Goal: Task Accomplishment & Management: Use online tool/utility

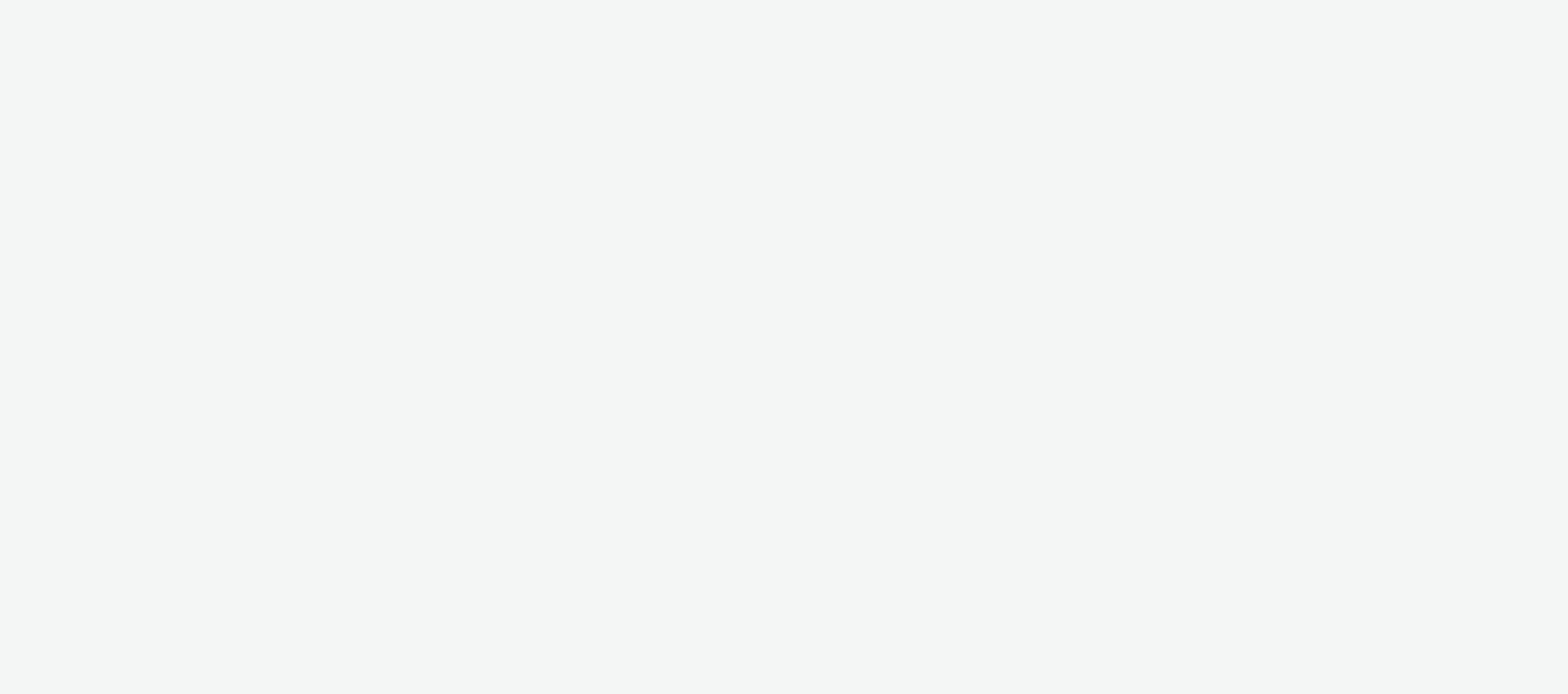
select select "3accb258-2b8e-4def-9b79-8de5f579532c"
select select "6ffed994-f0e6-48b0-bdaf-0bc75b0e2373"
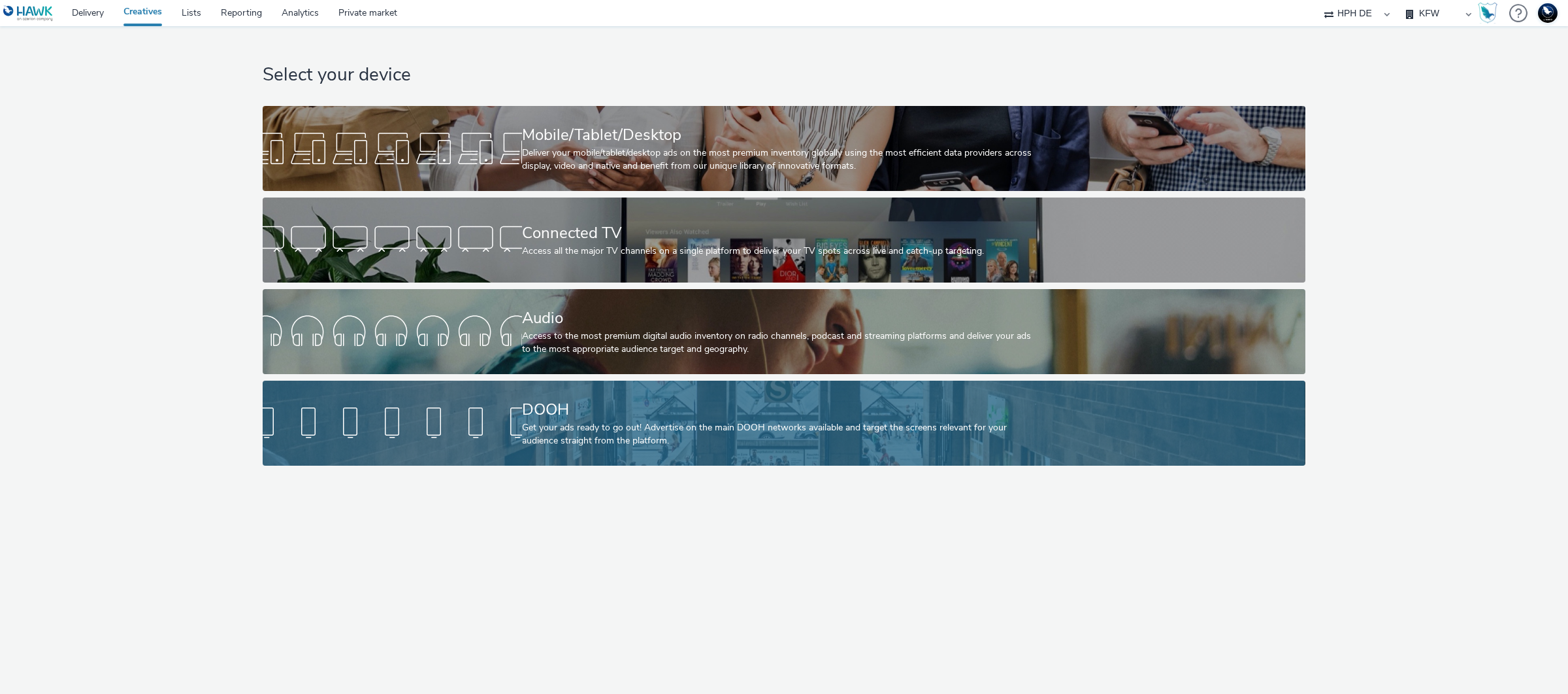
click at [626, 434] on div "Get your ads ready to go out! Advertise on the main DOOH networks available and…" at bounding box center [782, 435] width 519 height 27
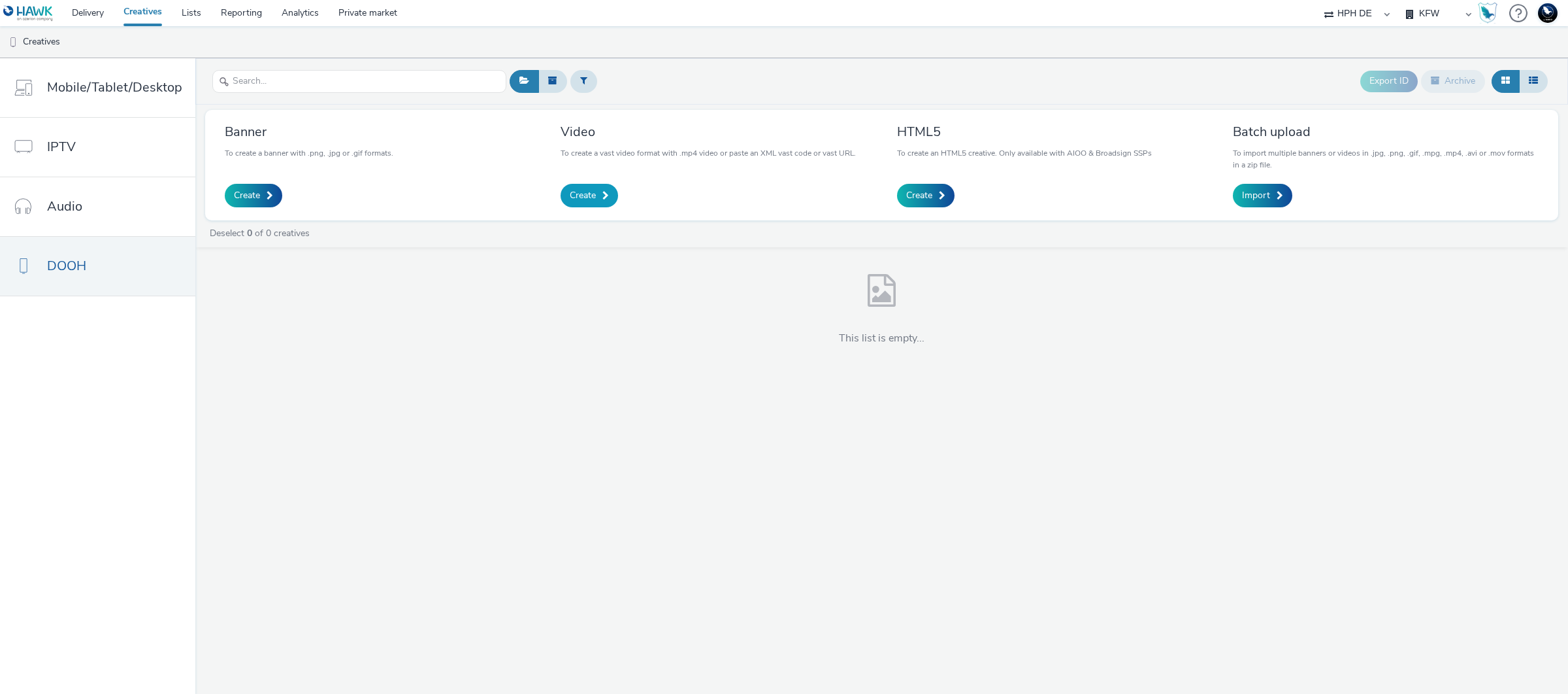
click at [596, 198] on link "Create" at bounding box center [590, 196] width 57 height 23
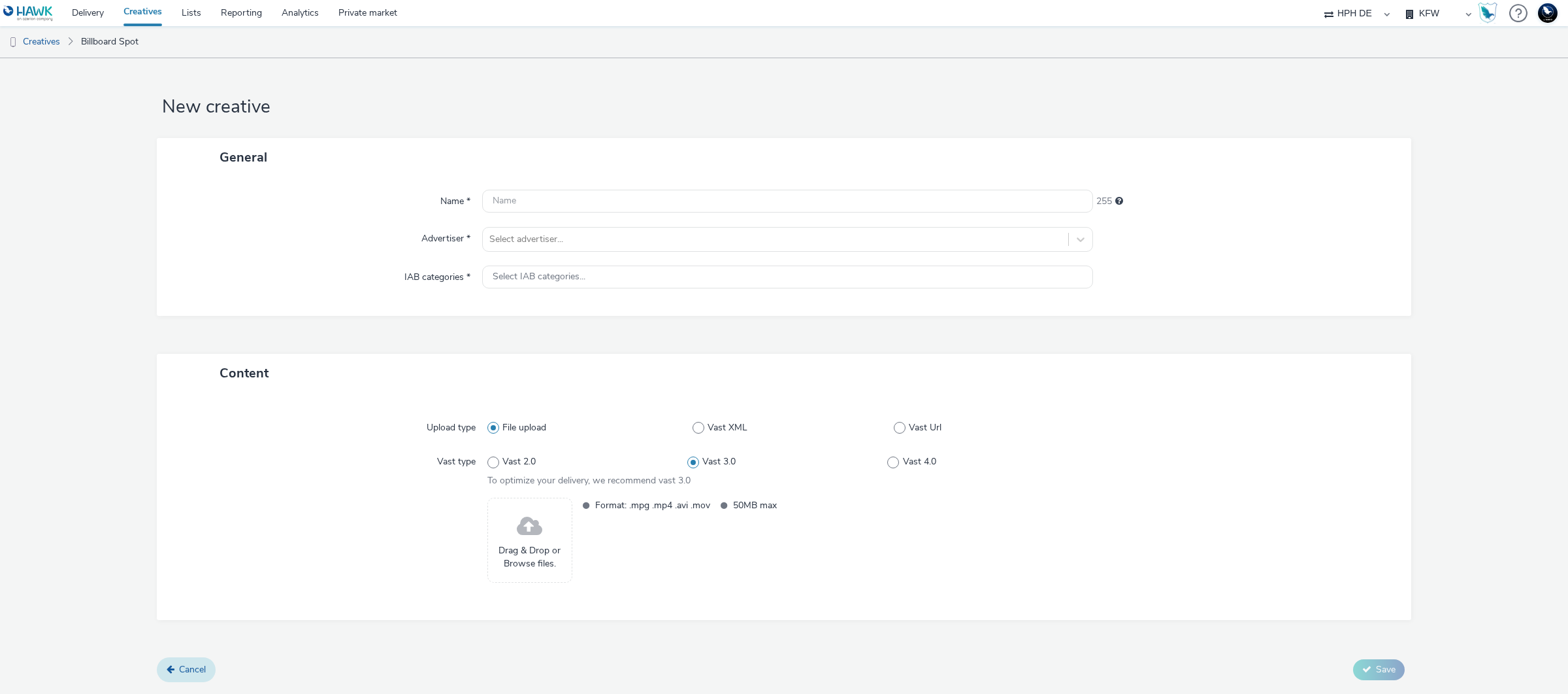
click at [201, 663] on span "Cancel" at bounding box center [193, 669] width 27 height 13
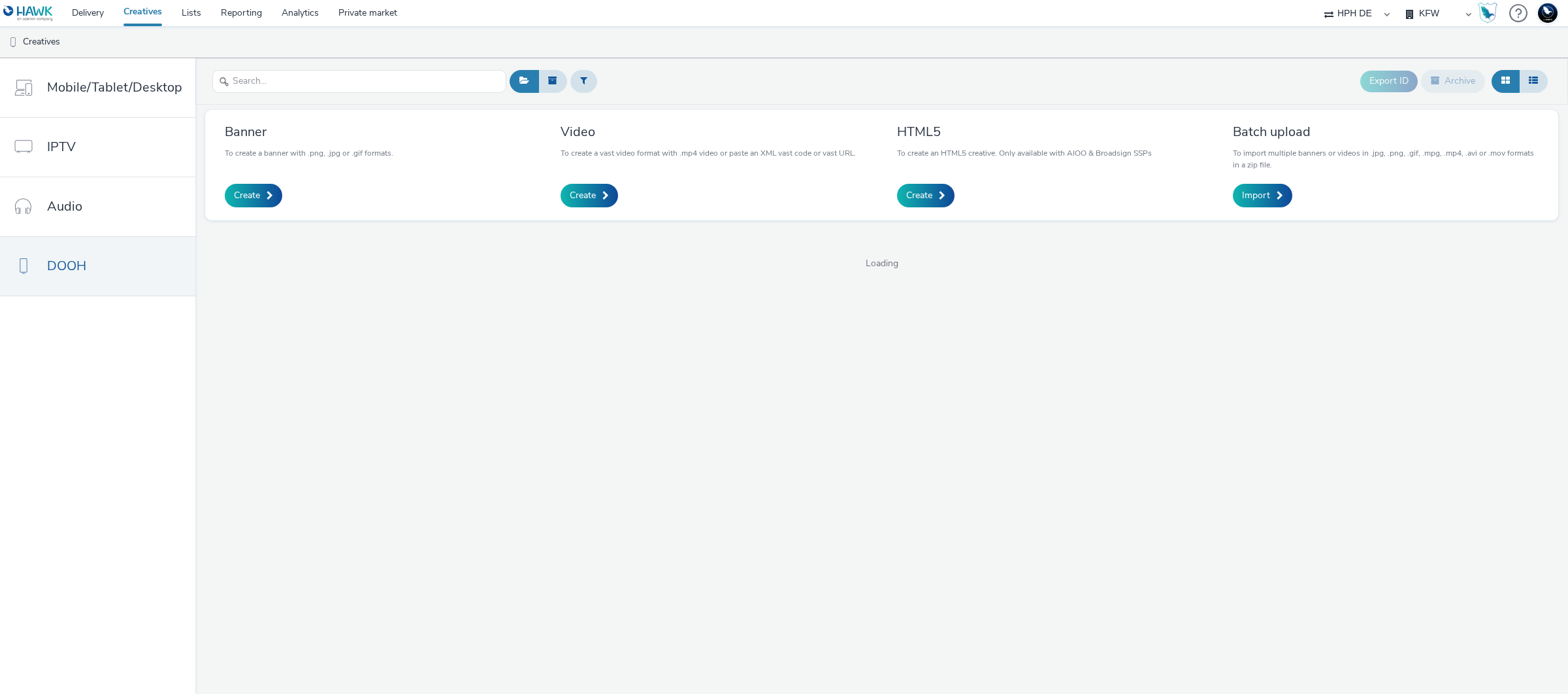
click at [143, 11] on link "Creatives" at bounding box center [143, 13] width 58 height 26
click at [101, 92] on span "Mobile/Tablet/Desktop" at bounding box center [114, 87] width 136 height 19
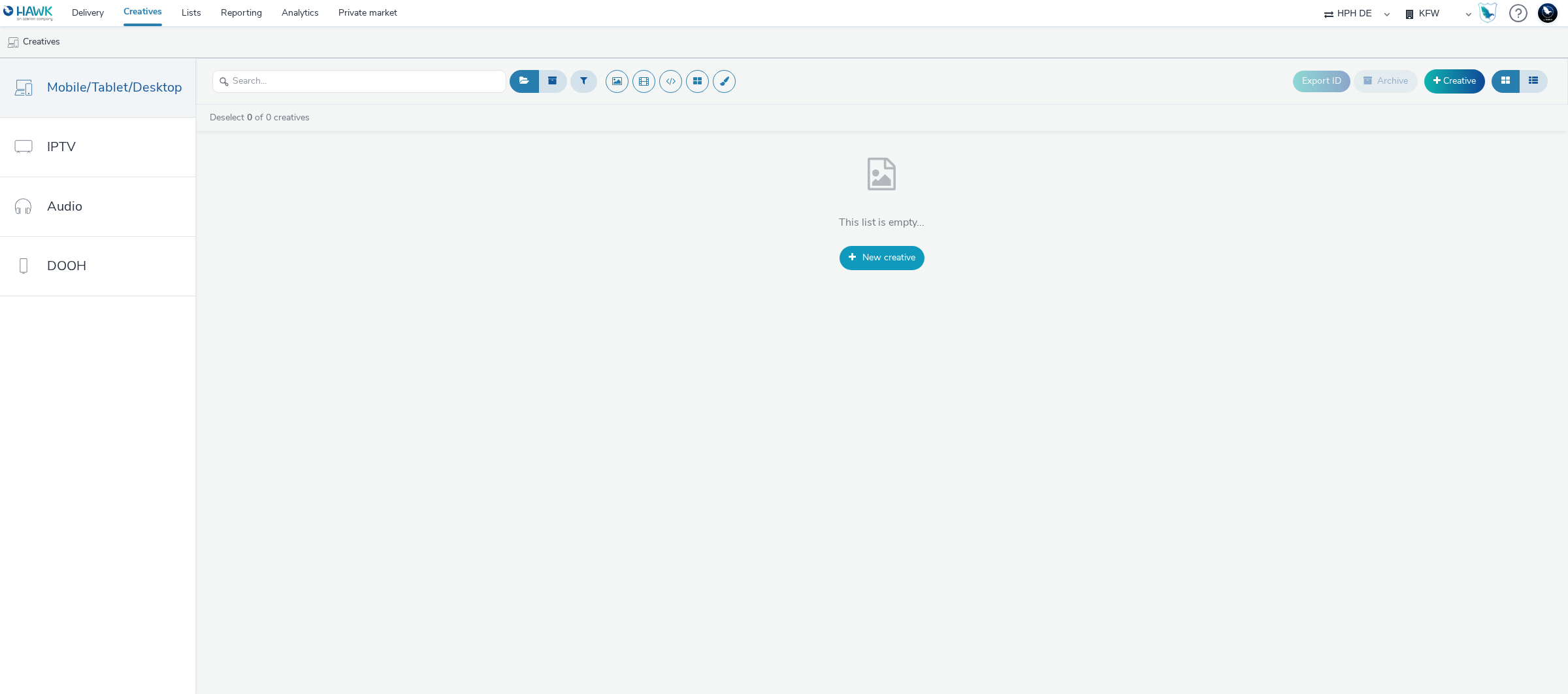
click at [879, 262] on span "New creative" at bounding box center [889, 258] width 53 height 13
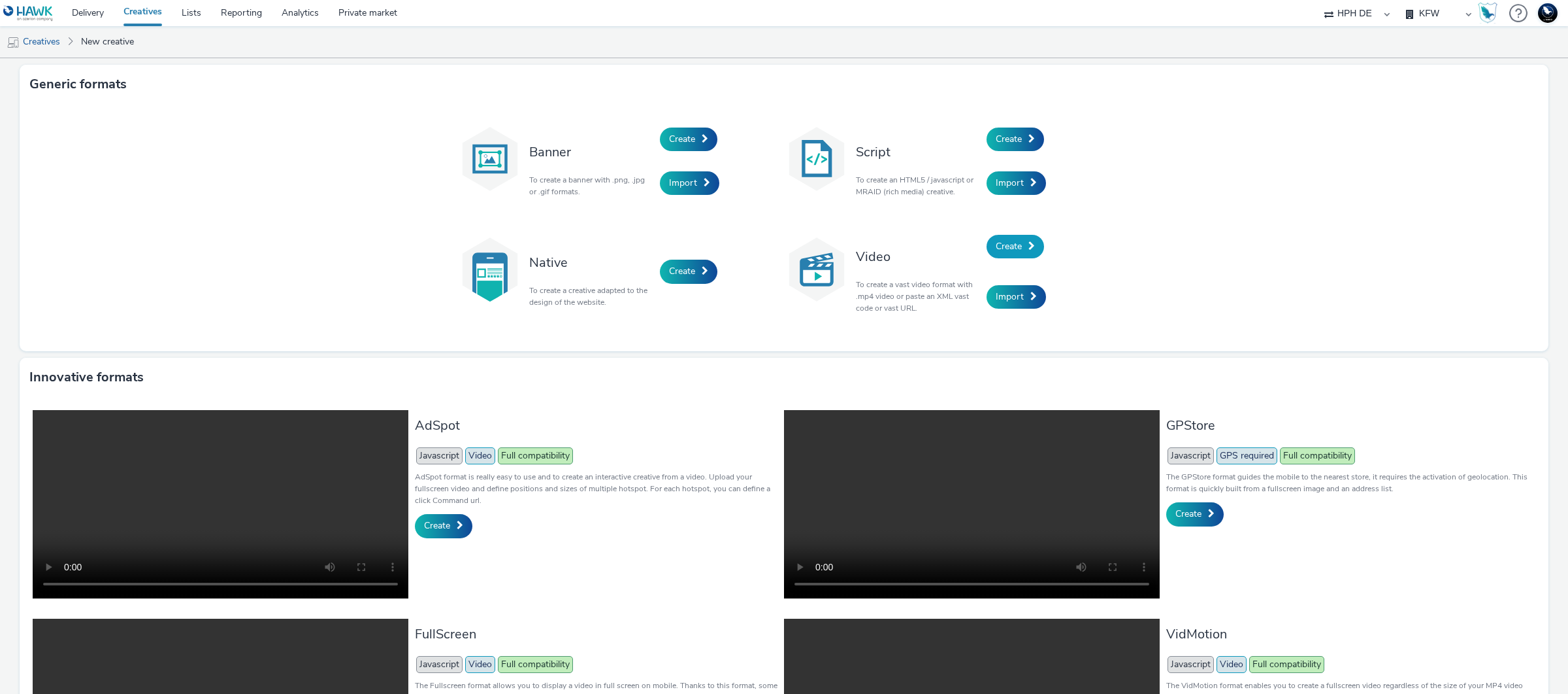
click at [996, 245] on span "Create" at bounding box center [1009, 246] width 26 height 13
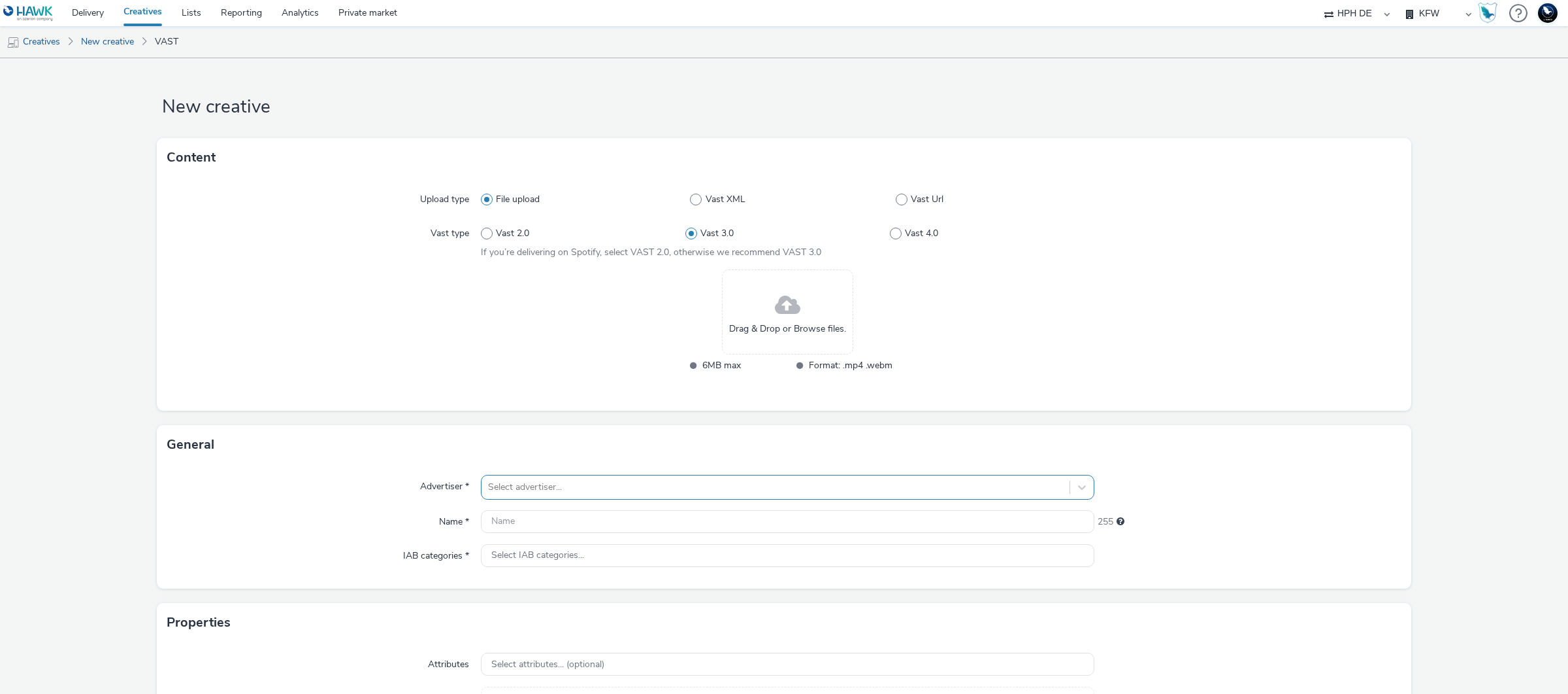
scroll to position [132, 0]
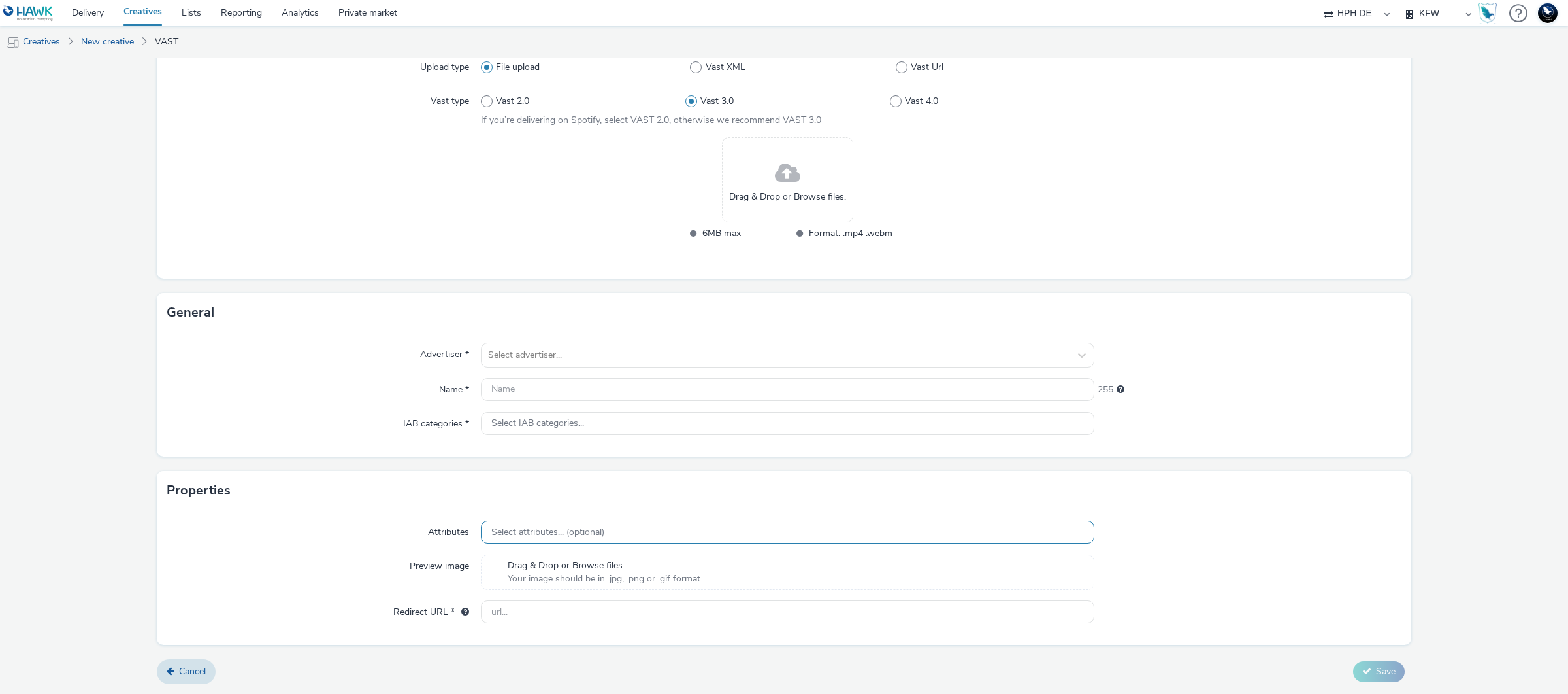
click at [515, 535] on span "Select attributes... (optional)" at bounding box center [548, 532] width 113 height 11
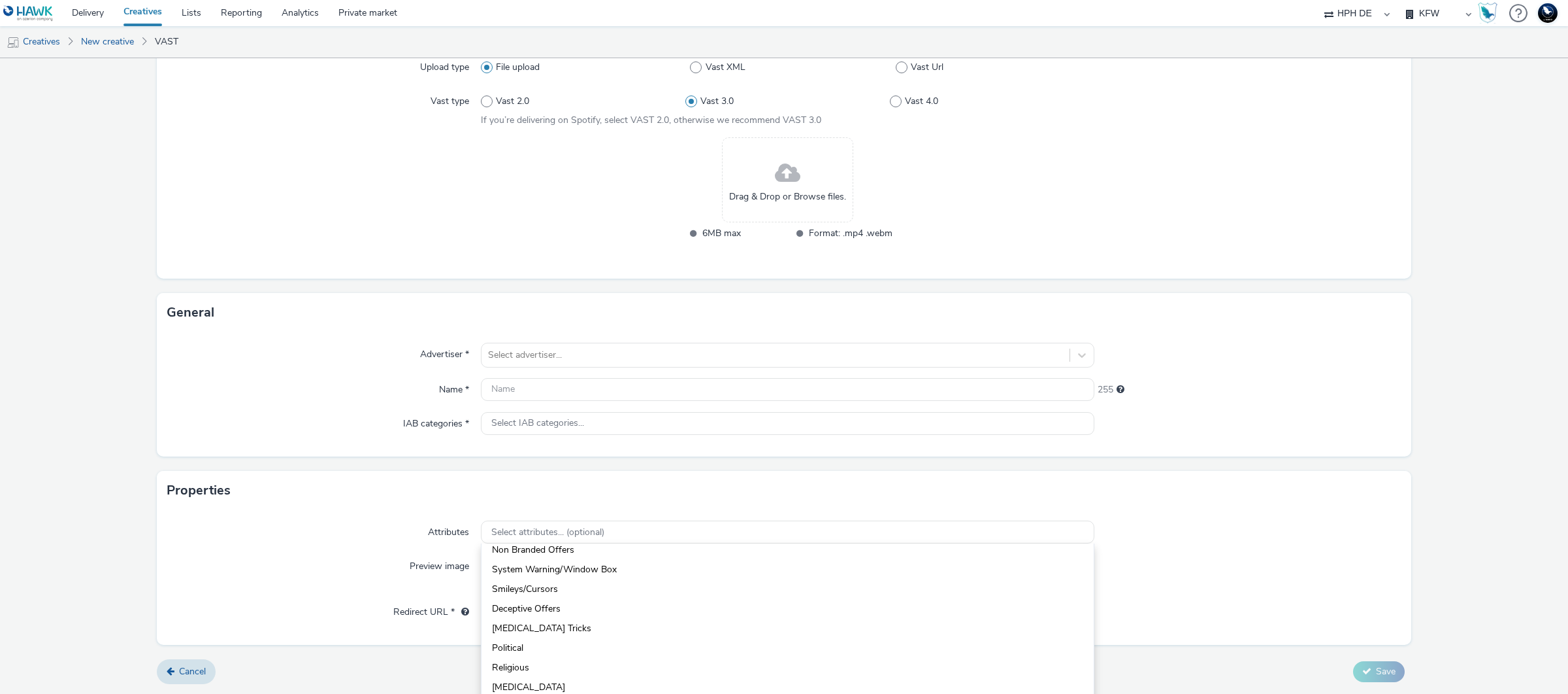
scroll to position [425, 0]
click at [1444, 439] on form "New creative Content Upload type File upload Vast XML Vast Url Vast type Vast 2…" at bounding box center [784, 310] width 1568 height 768
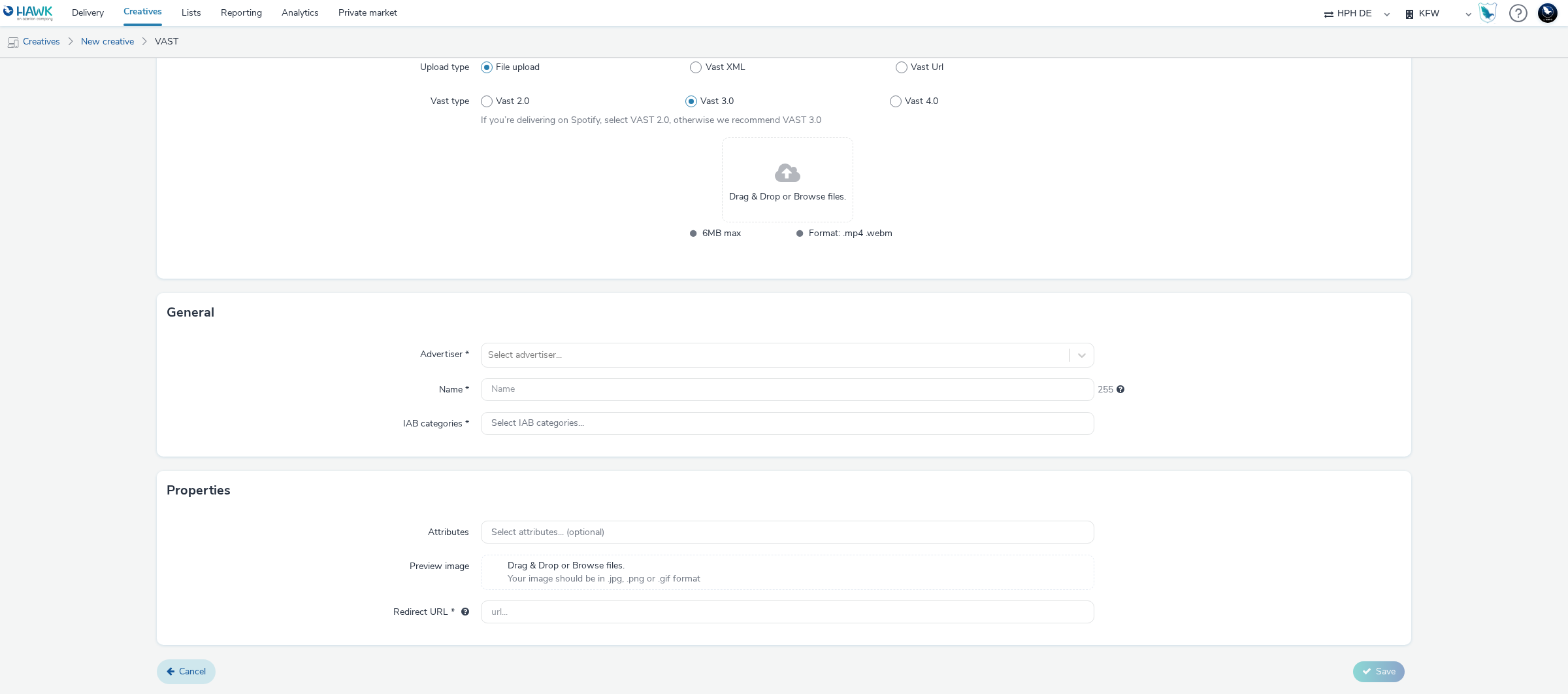
click at [167, 668] on icon at bounding box center [171, 671] width 8 height 9
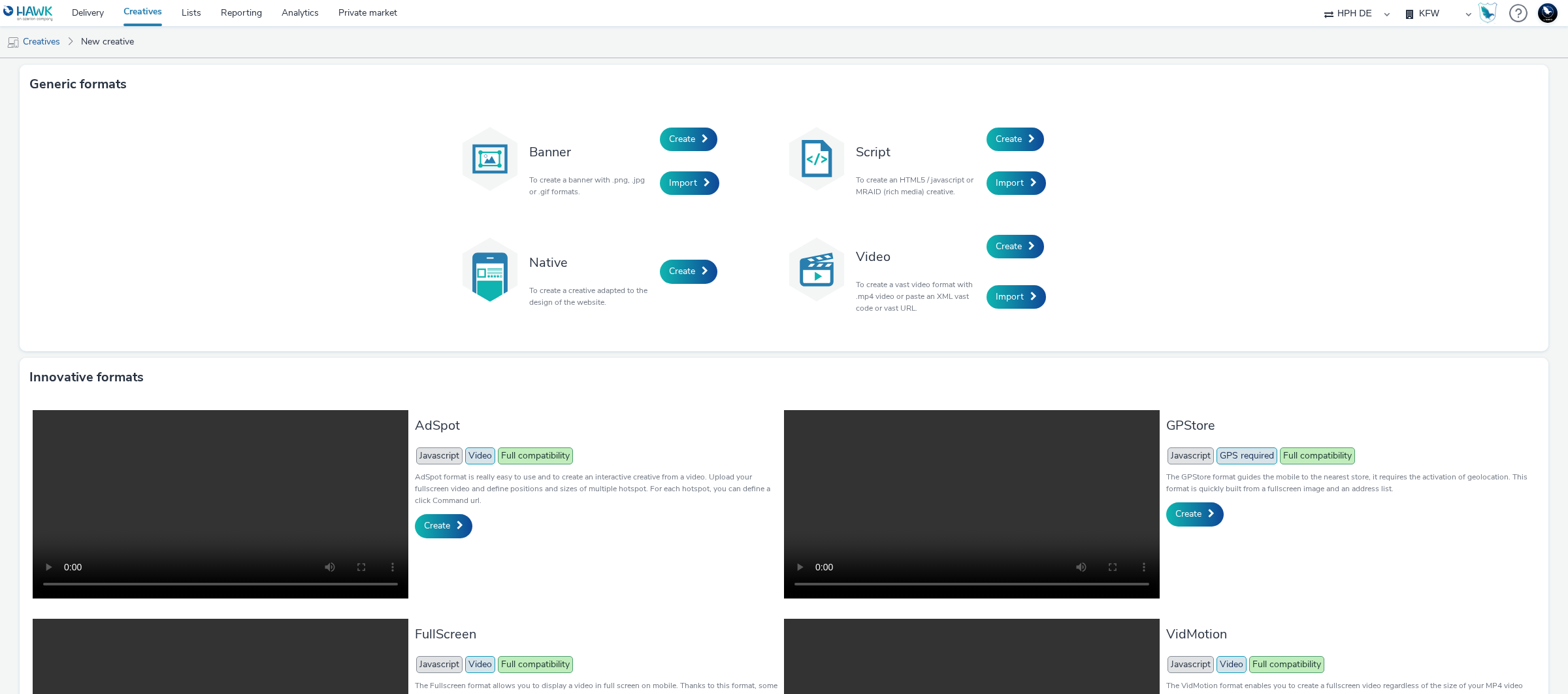
click at [138, 18] on link "Creatives" at bounding box center [143, 13] width 58 height 26
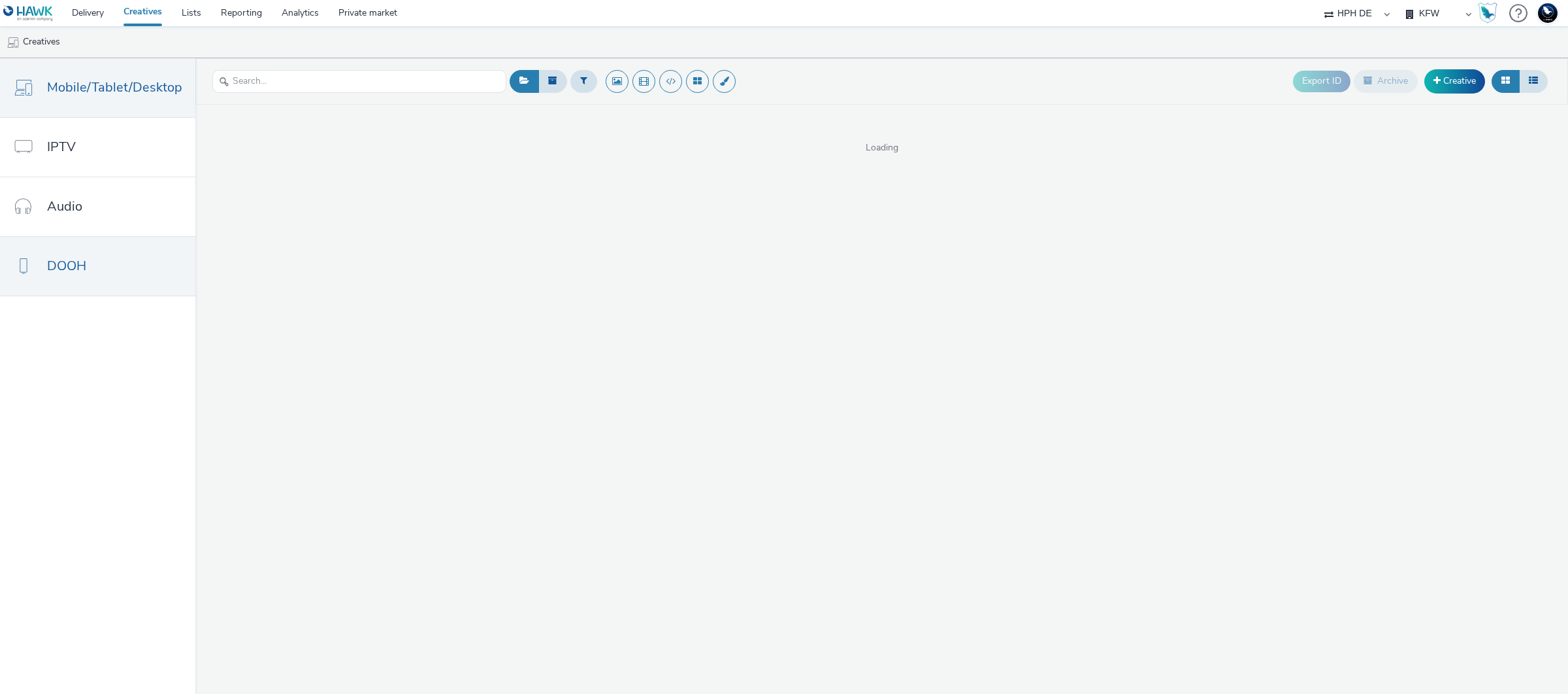
click at [103, 266] on link "DOOH" at bounding box center [98, 267] width 196 height 59
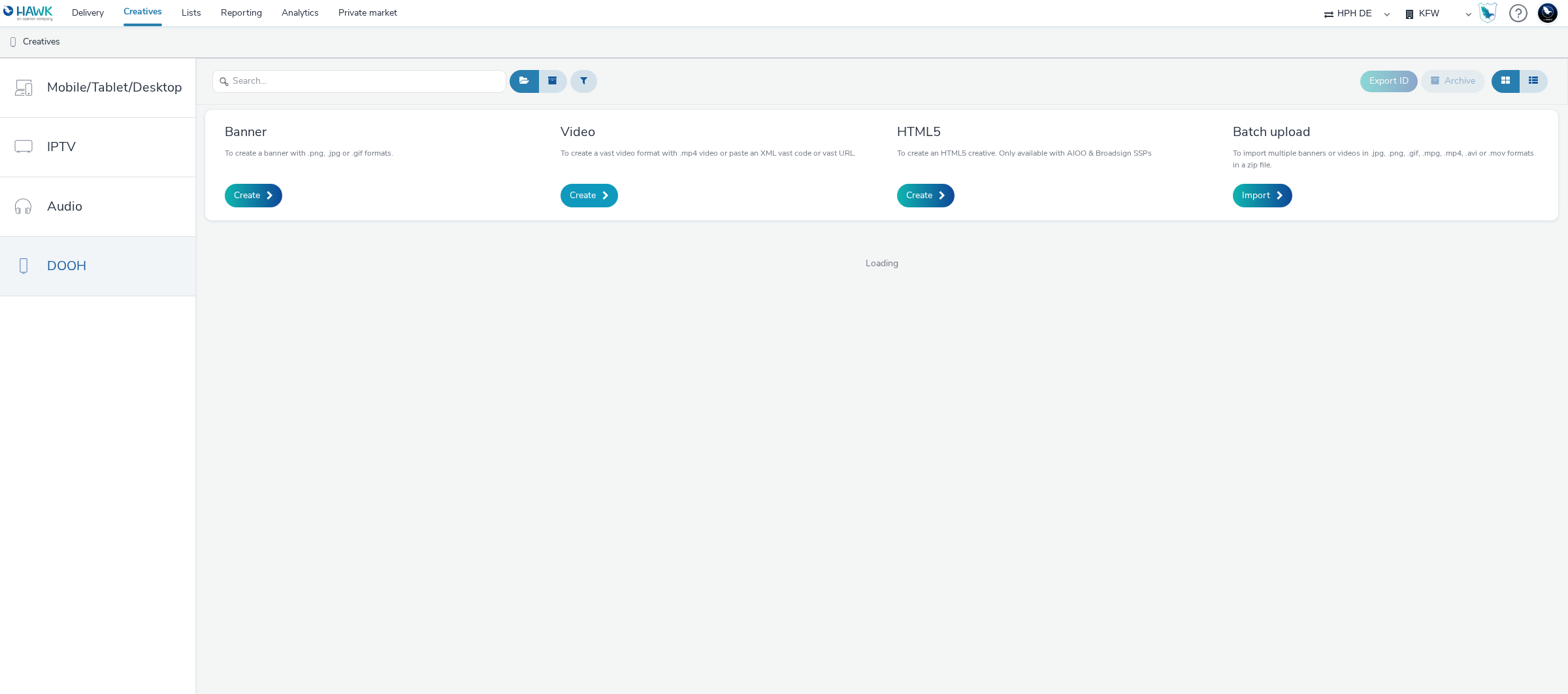
click at [604, 198] on span at bounding box center [605, 196] width 6 height 9
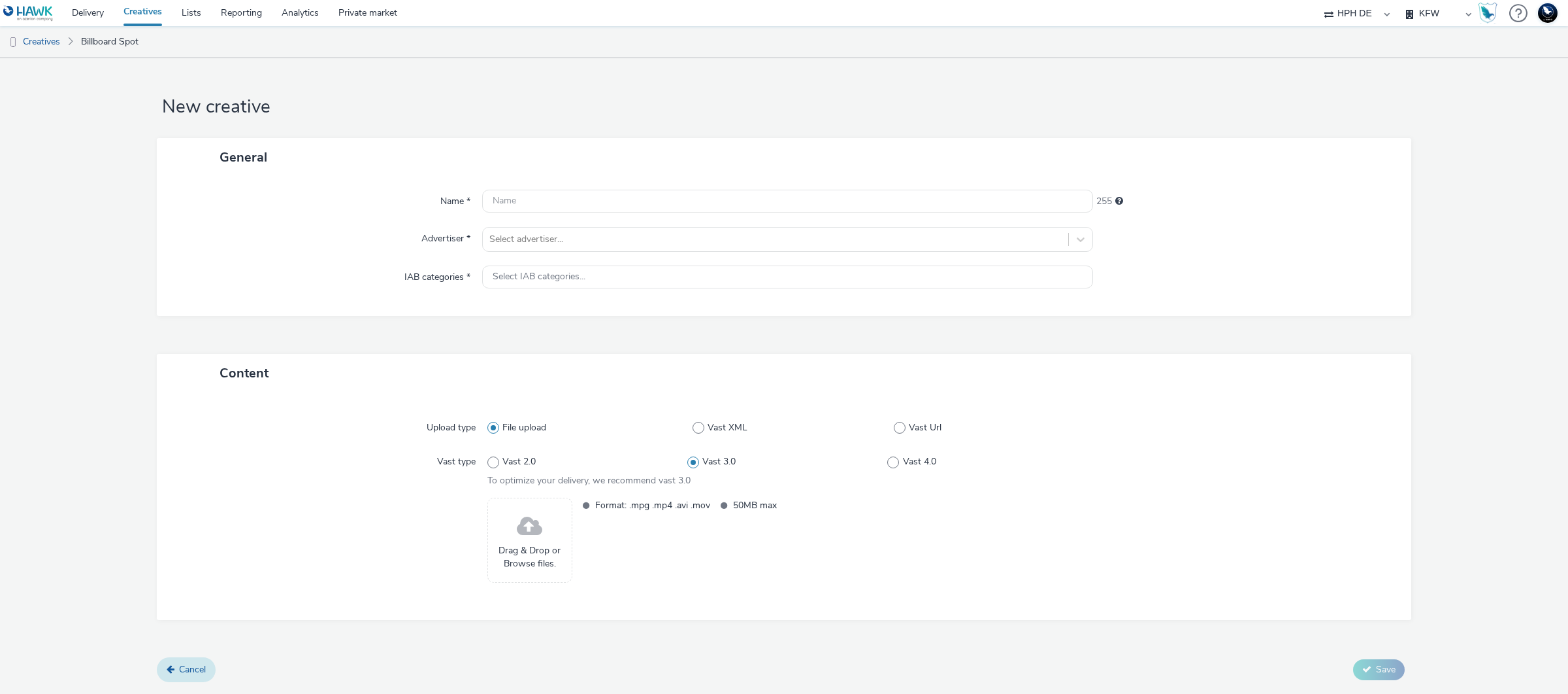
click at [183, 664] on span "Cancel" at bounding box center [193, 669] width 27 height 13
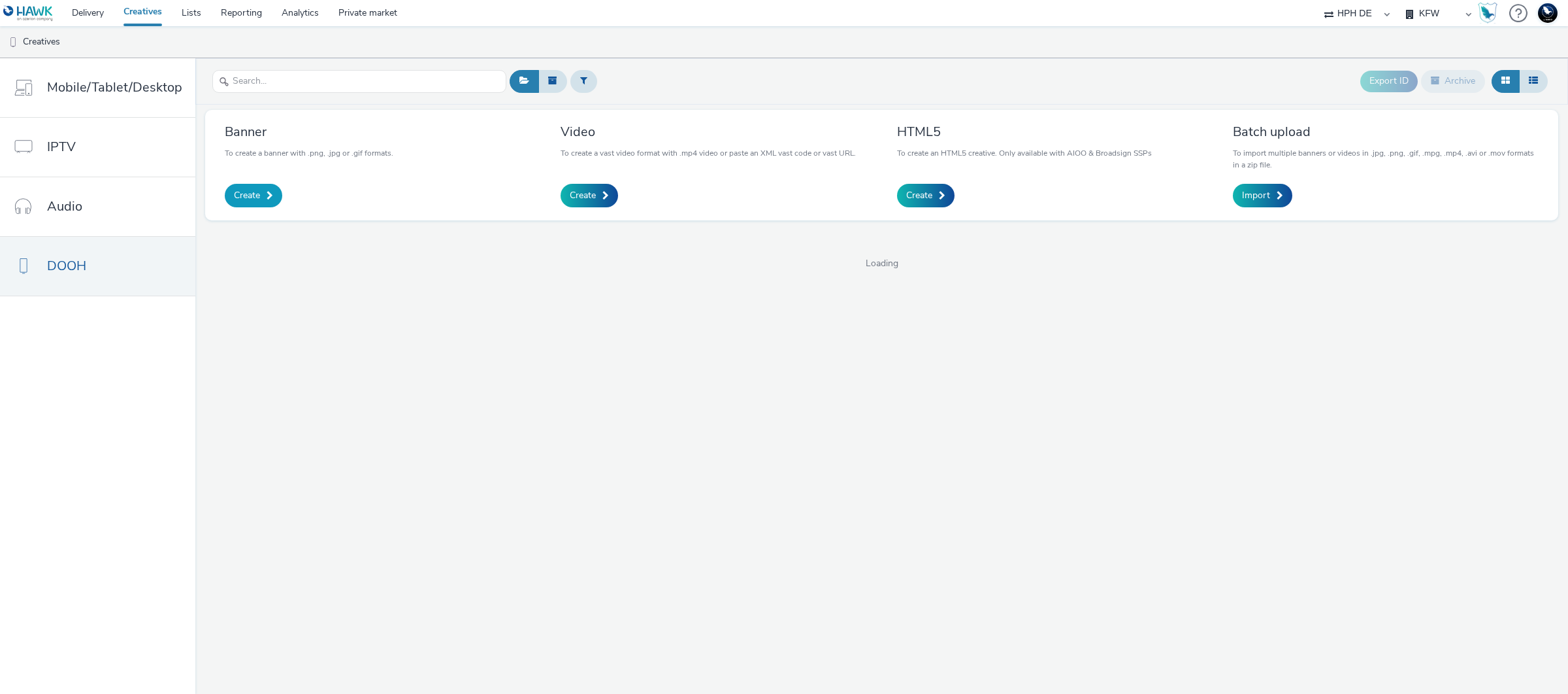
click at [241, 194] on span "Create" at bounding box center [247, 195] width 26 height 13
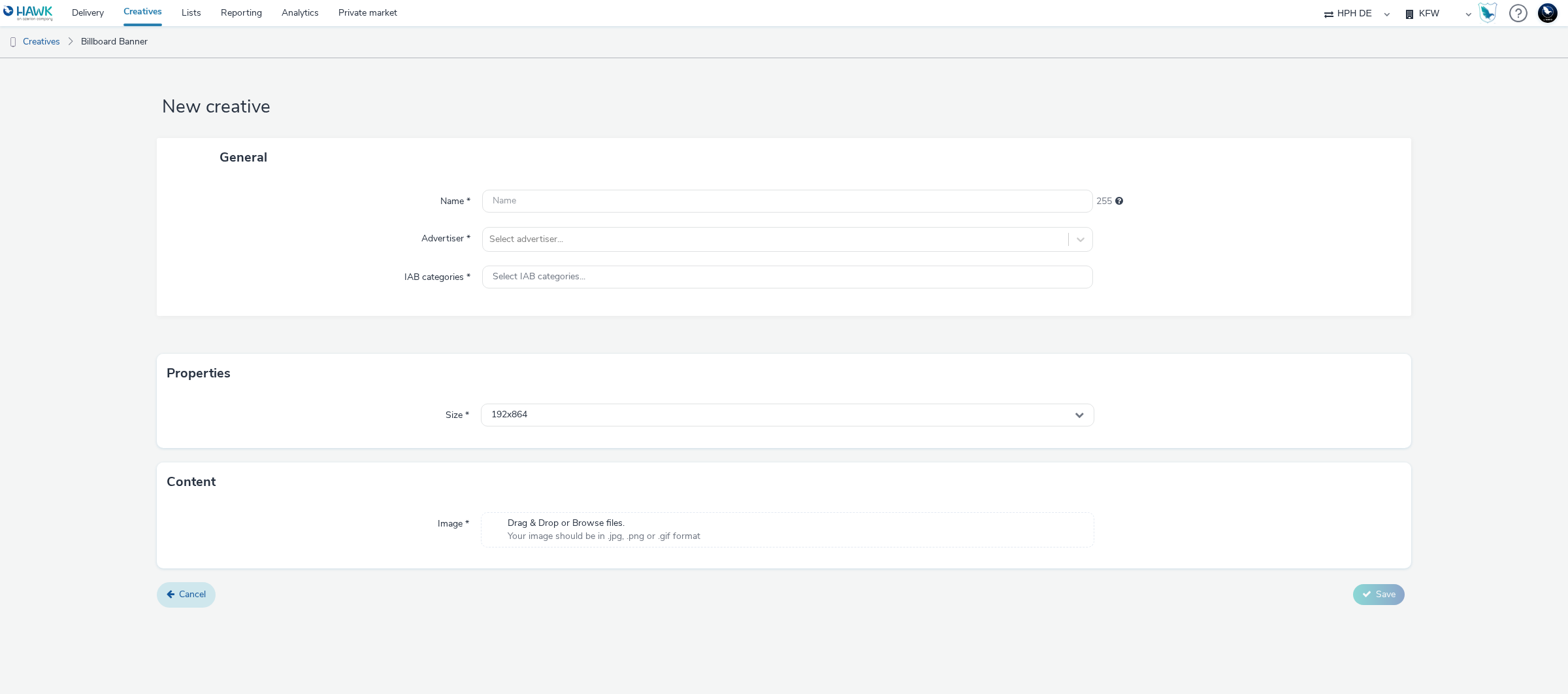
click at [200, 597] on span "Cancel" at bounding box center [193, 594] width 27 height 13
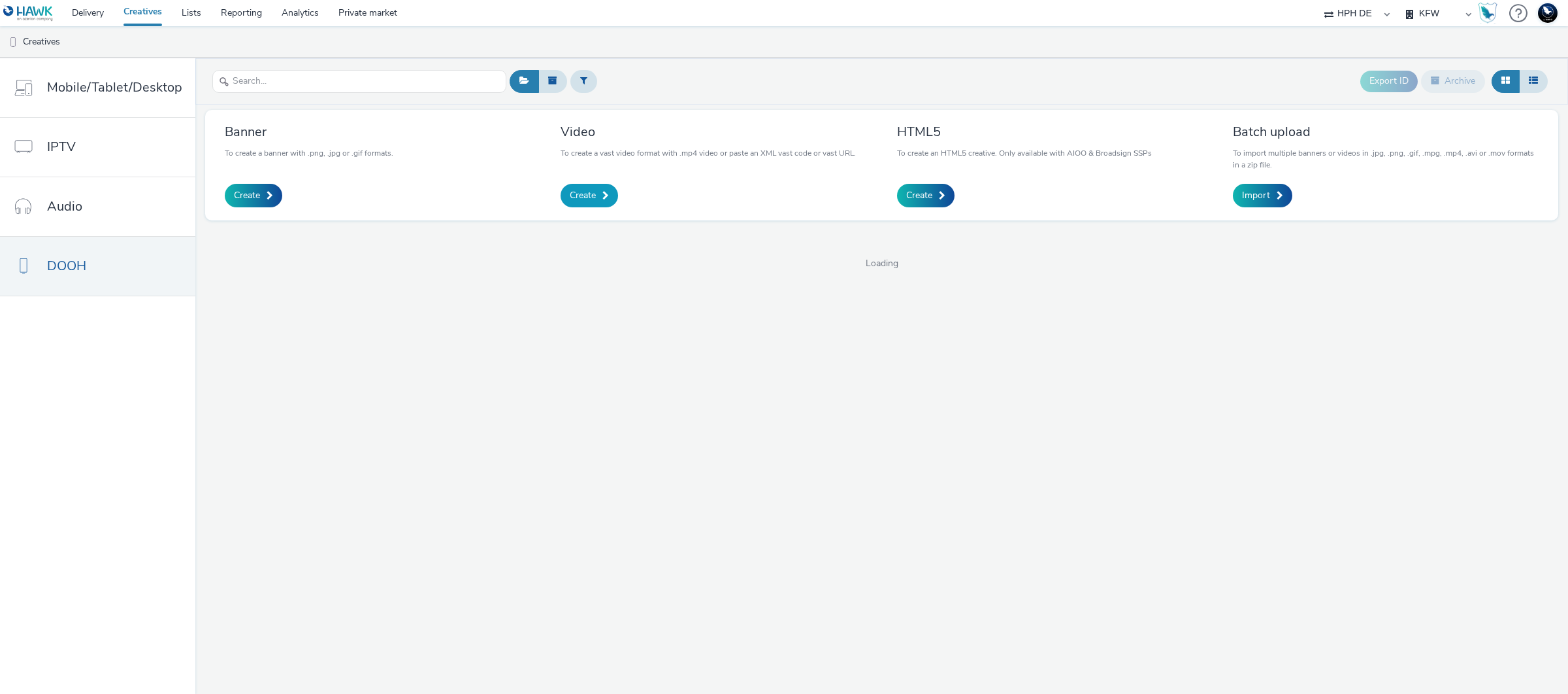
click at [586, 204] on link "Create" at bounding box center [590, 196] width 57 height 23
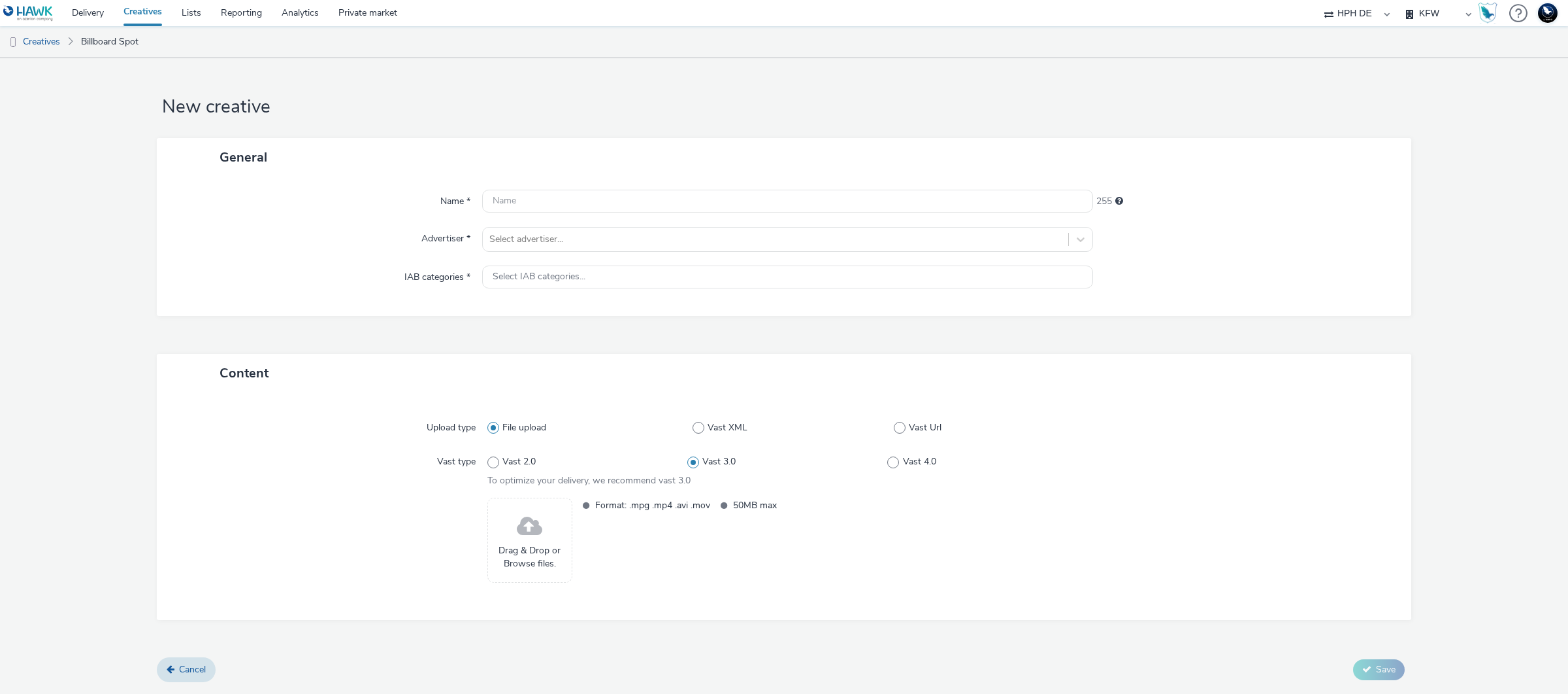
click at [151, 7] on link "Creatives" at bounding box center [143, 13] width 58 height 26
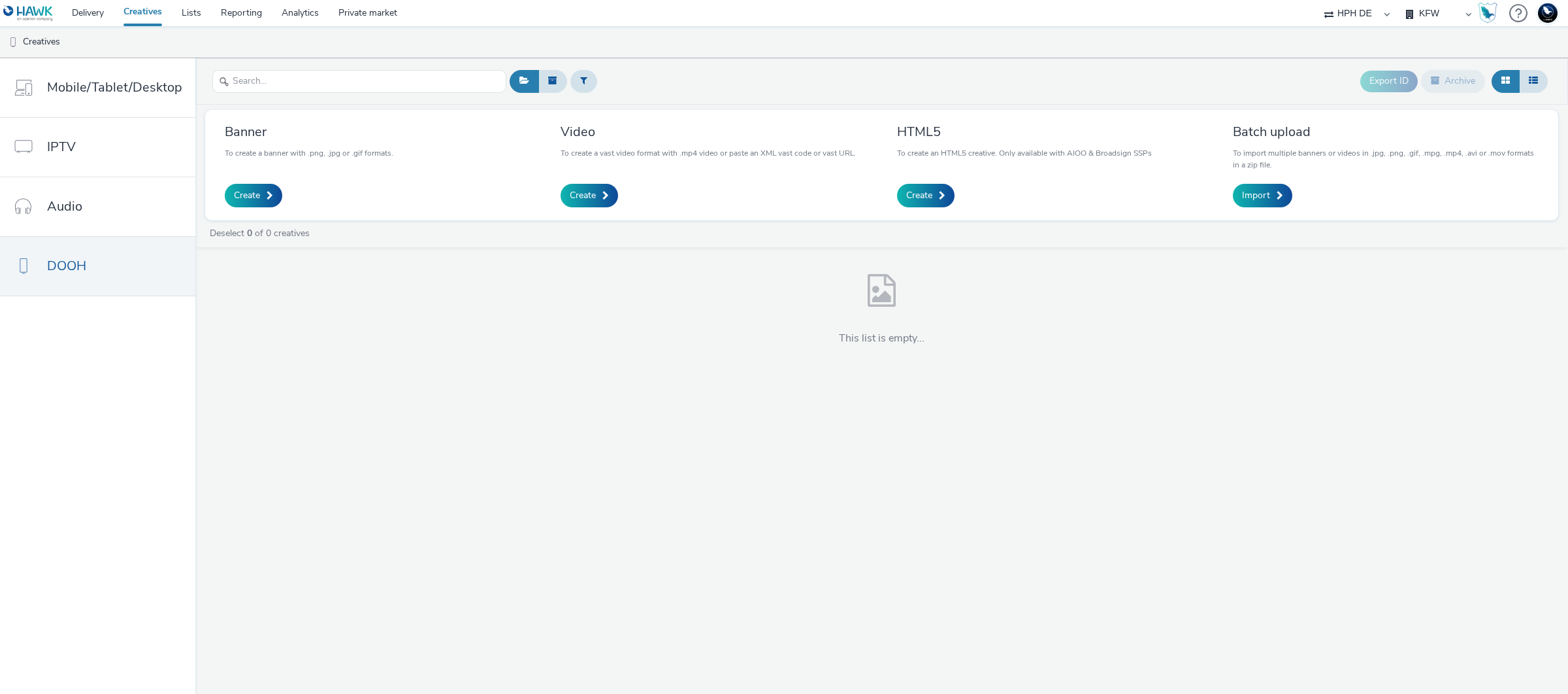
click at [1364, 15] on select "75 Media A8 Media Group ABI Media Abkom AB Abovo Ace & [PERSON_NAME] Ad-on Medi…" at bounding box center [1357, 13] width 78 height 26
select select "ac009755-aa48-4799-8050-7a339a378eb8"
click at [1318, 0] on select "75 Media A8 Media Group ABI Media Abkom AB Abovo Ace & [PERSON_NAME] Ad-on Medi…" at bounding box center [1357, 13] width 78 height 26
select select "d3406a9b-95e8-409c-967d-04bb2c697fe0"
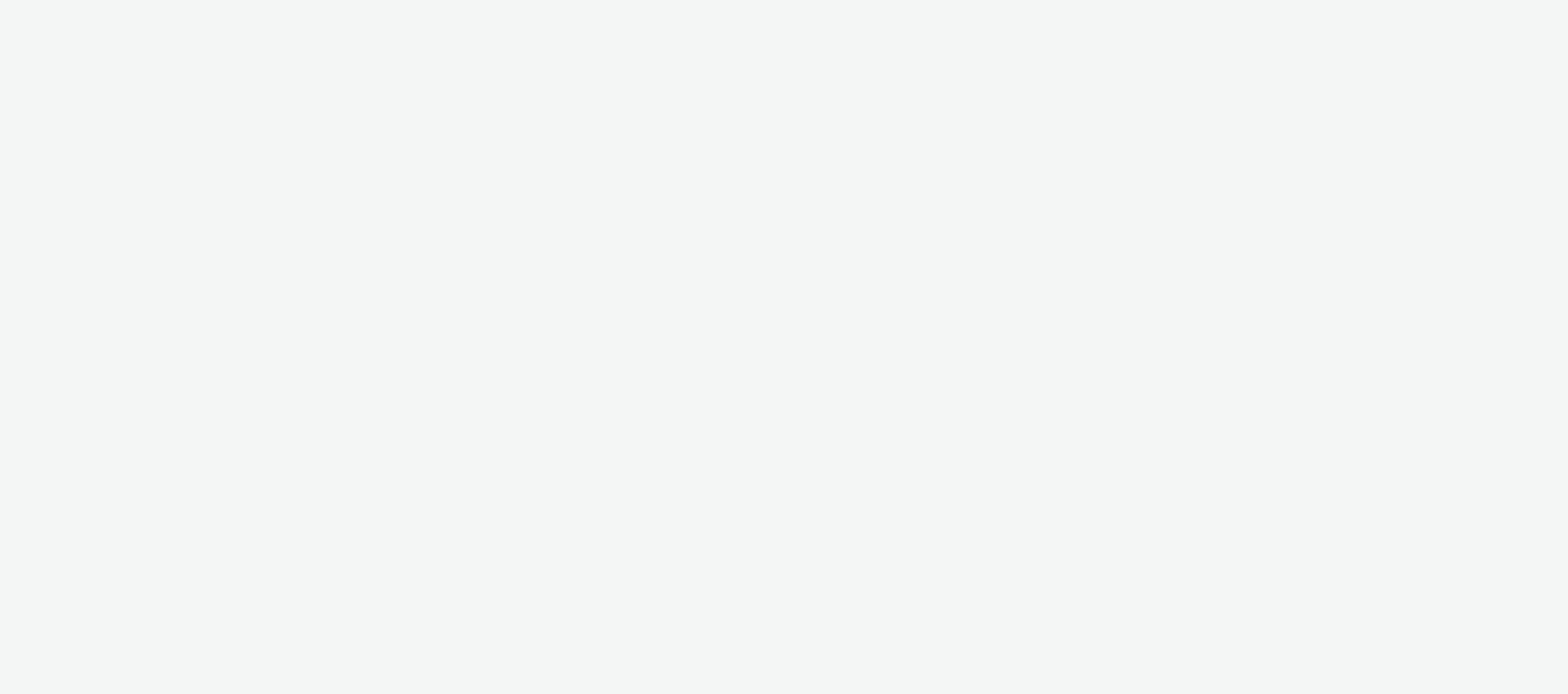
select select "ac009755-aa48-4799-8050-7a339a378eb8"
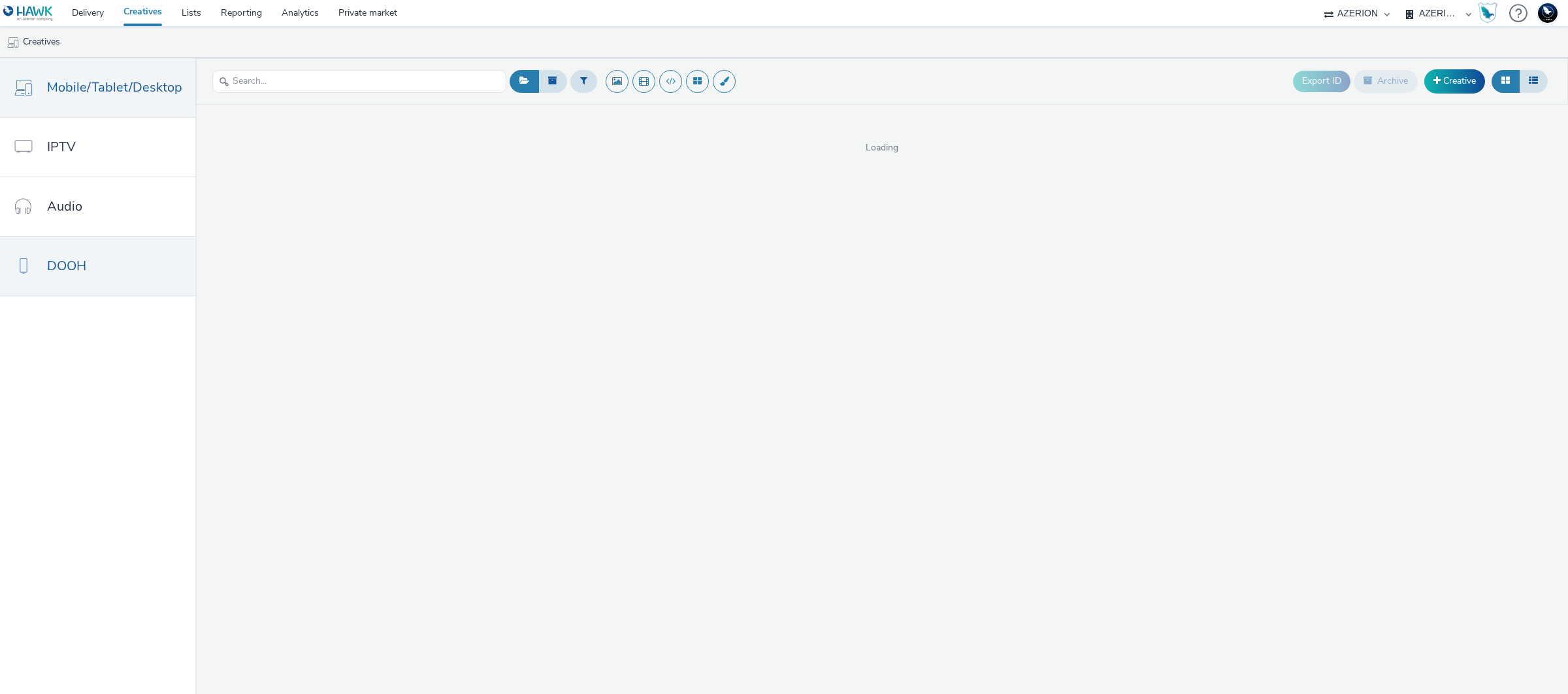
click at [121, 270] on link "DOOH" at bounding box center [98, 267] width 196 height 59
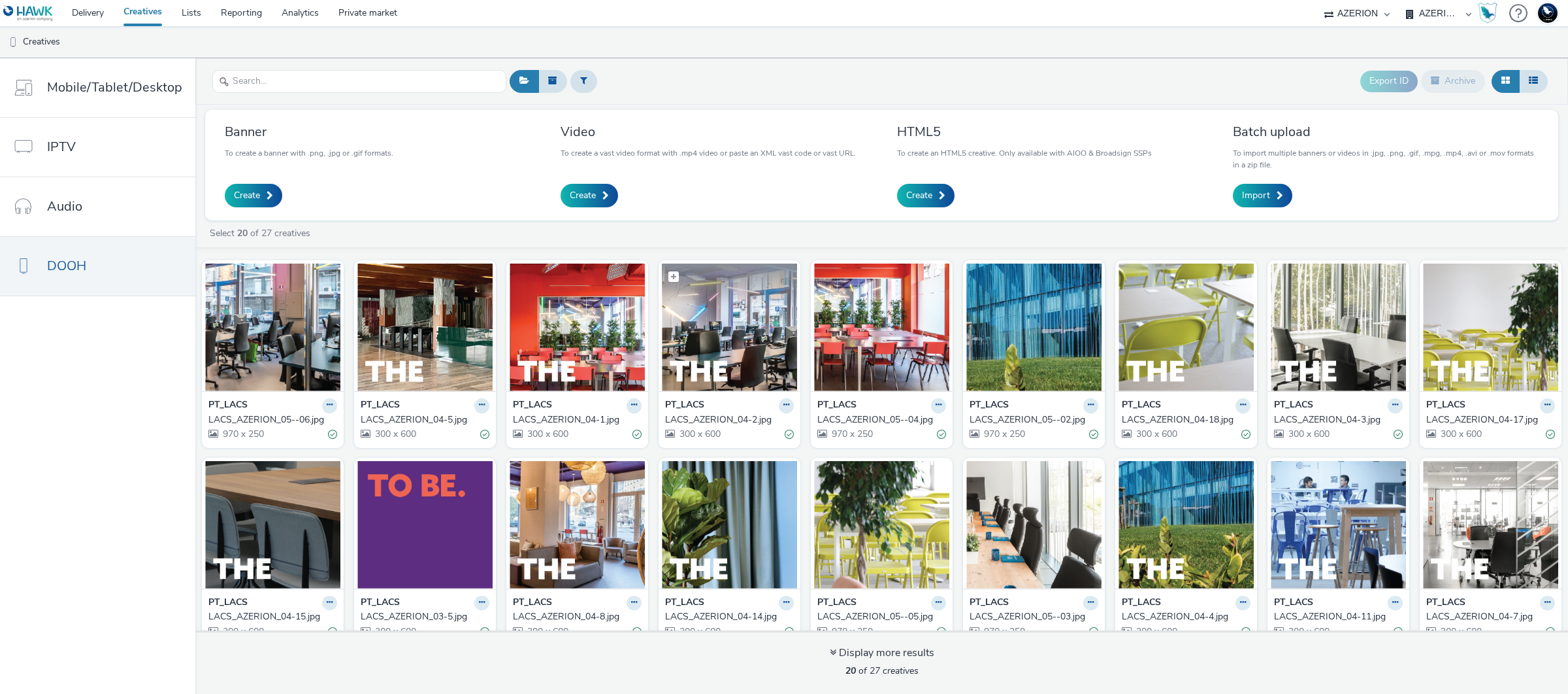
click at [710, 371] on img at bounding box center [730, 327] width 136 height 127
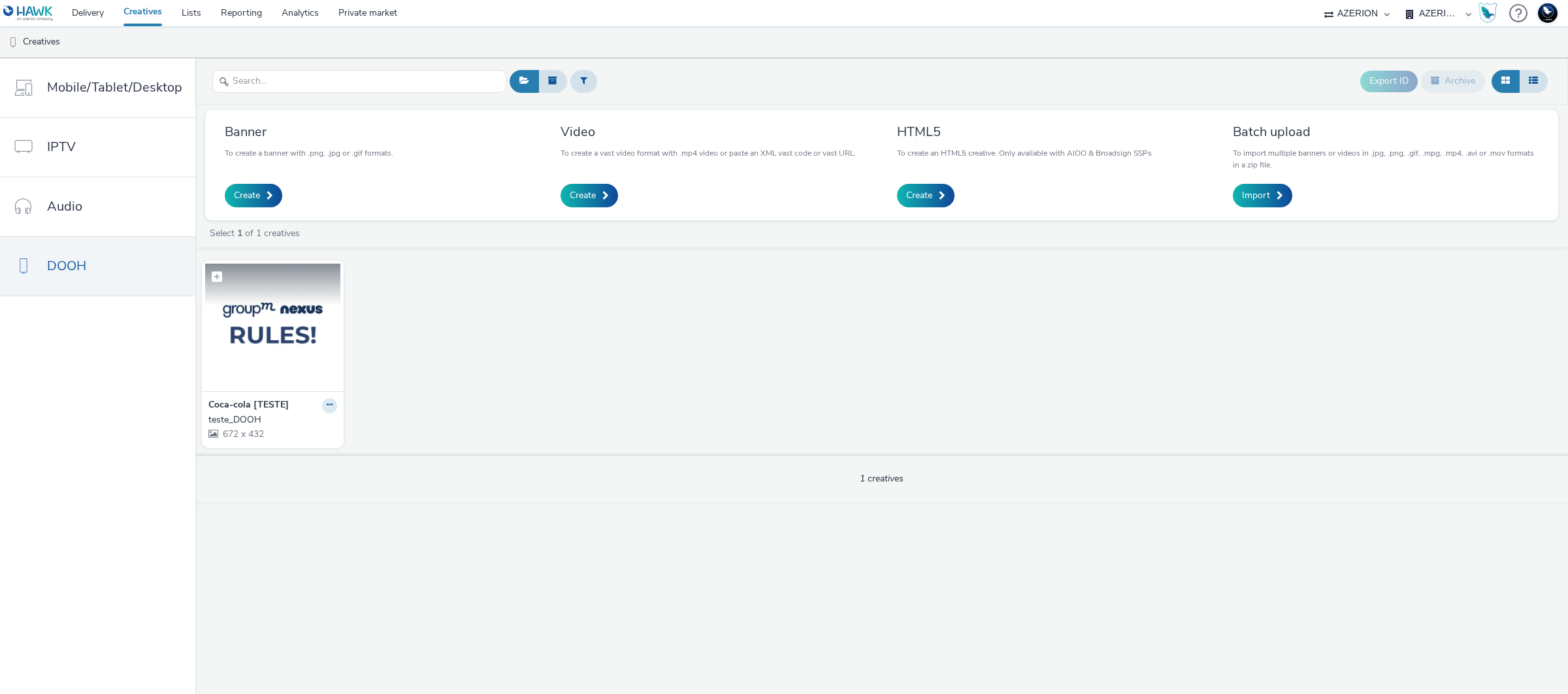
click at [252, 330] on img at bounding box center [273, 327] width 136 height 127
click at [129, 273] on link "DOOH" at bounding box center [98, 267] width 196 height 59
click at [1362, 18] on select "75 Media A8 Media Group ABI Media Abkom AB Abovo Ace & [PERSON_NAME] Ad-on Medi…" at bounding box center [1357, 13] width 78 height 26
click at [1422, 4] on select "AZERION AZERION APAC AZERION AUSTRIA AZERION BEL - ADEXPERTS AZERION BRAZIL AZE…" at bounding box center [1439, 13] width 78 height 26
select select "71807724-10f7-4e4c-8b0a-169380968deb"
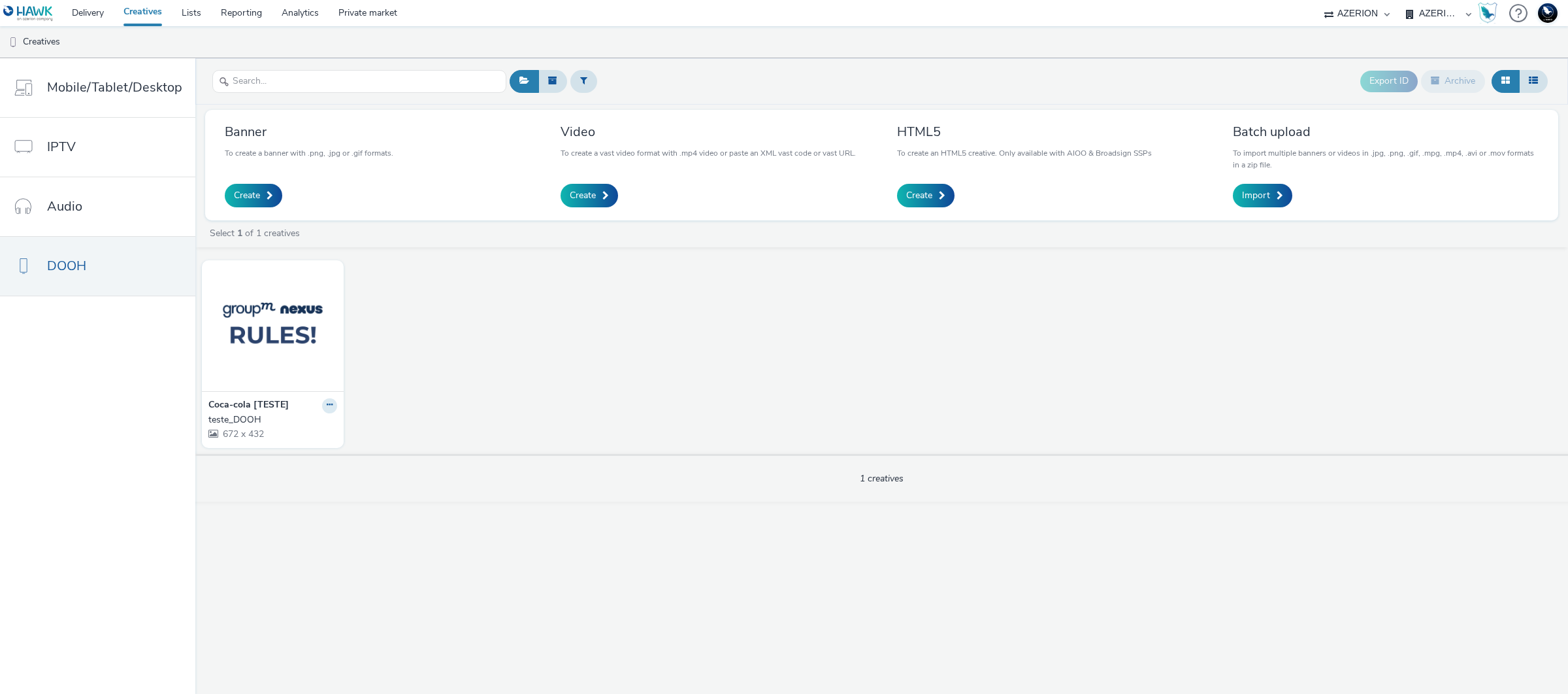
click at [1400, 0] on select "AZERION AZERION APAC AZERION AUSTRIA AZERION BEL - ADEXPERTS AZERION BRAZIL AZE…" at bounding box center [1439, 13] width 78 height 26
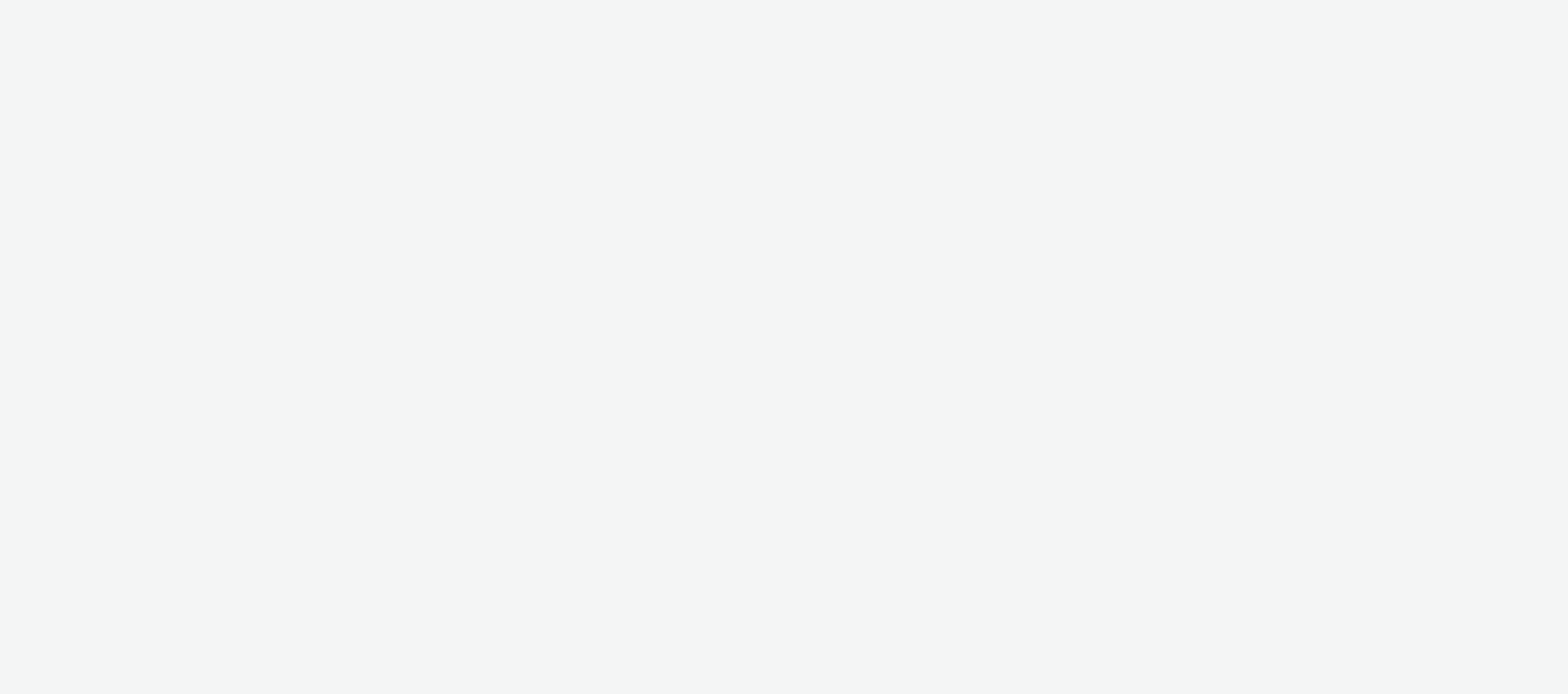
select select "ac009755-aa48-4799-8050-7a339a378eb8"
select select "71807724-10f7-4e4c-8b0a-169380968deb"
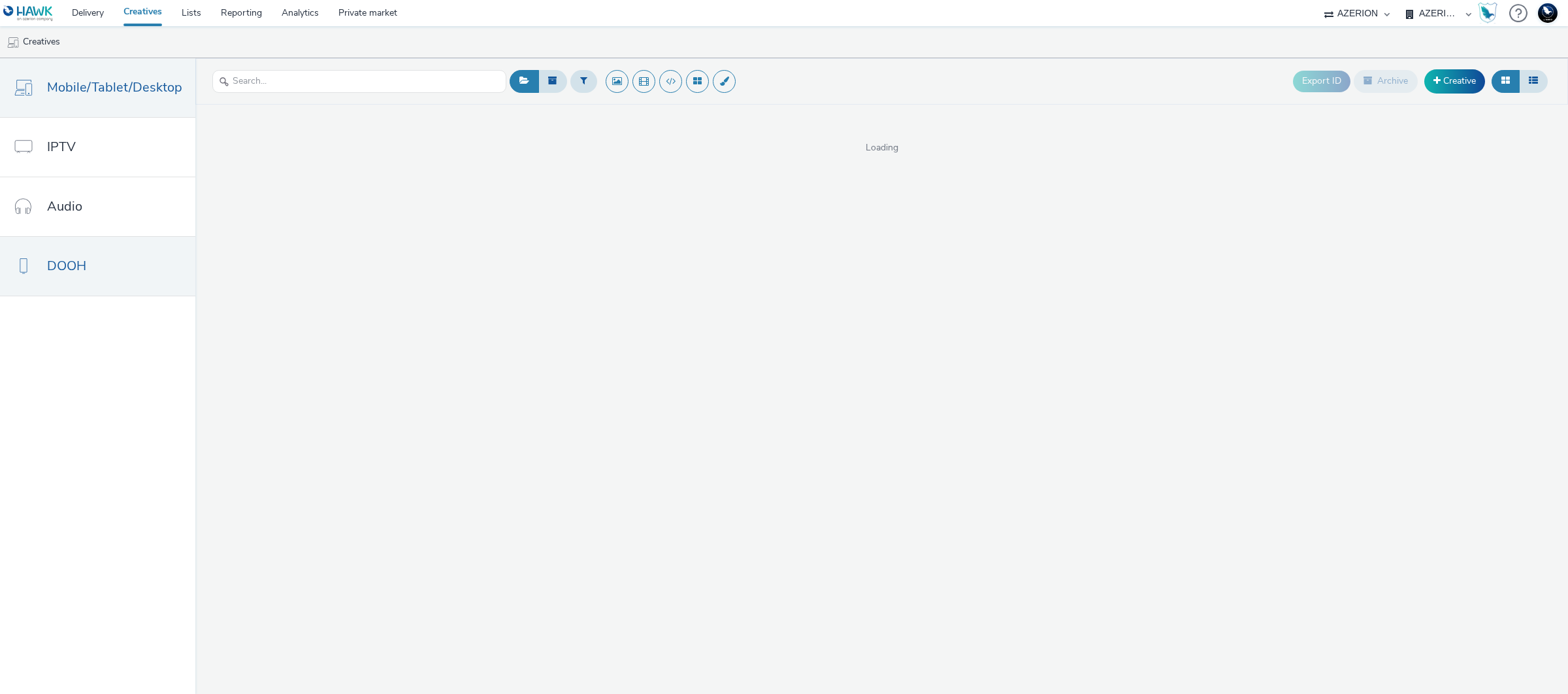
click at [92, 270] on link "DOOH" at bounding box center [98, 267] width 196 height 59
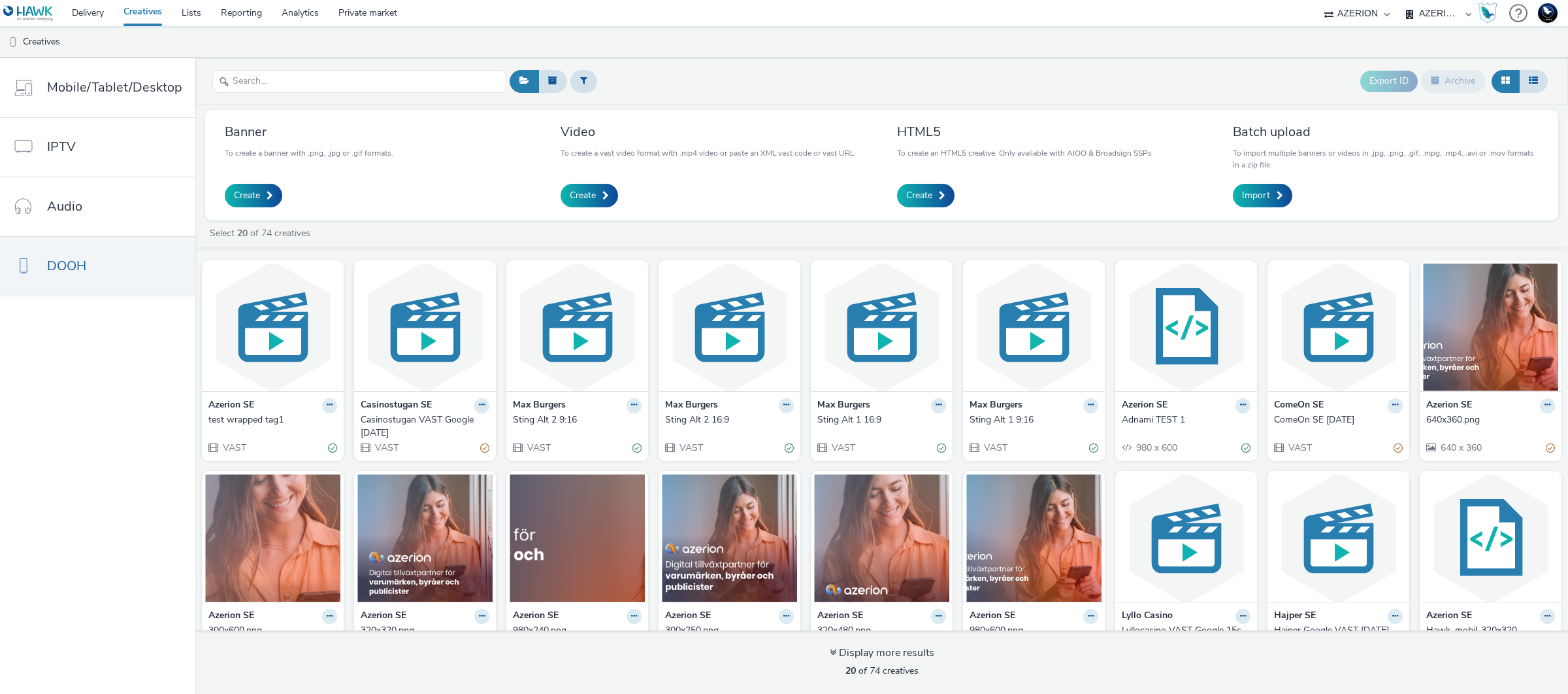
click at [398, 414] on div "Casinostugan VAST Google Jul 2025" at bounding box center [423, 426] width 124 height 27
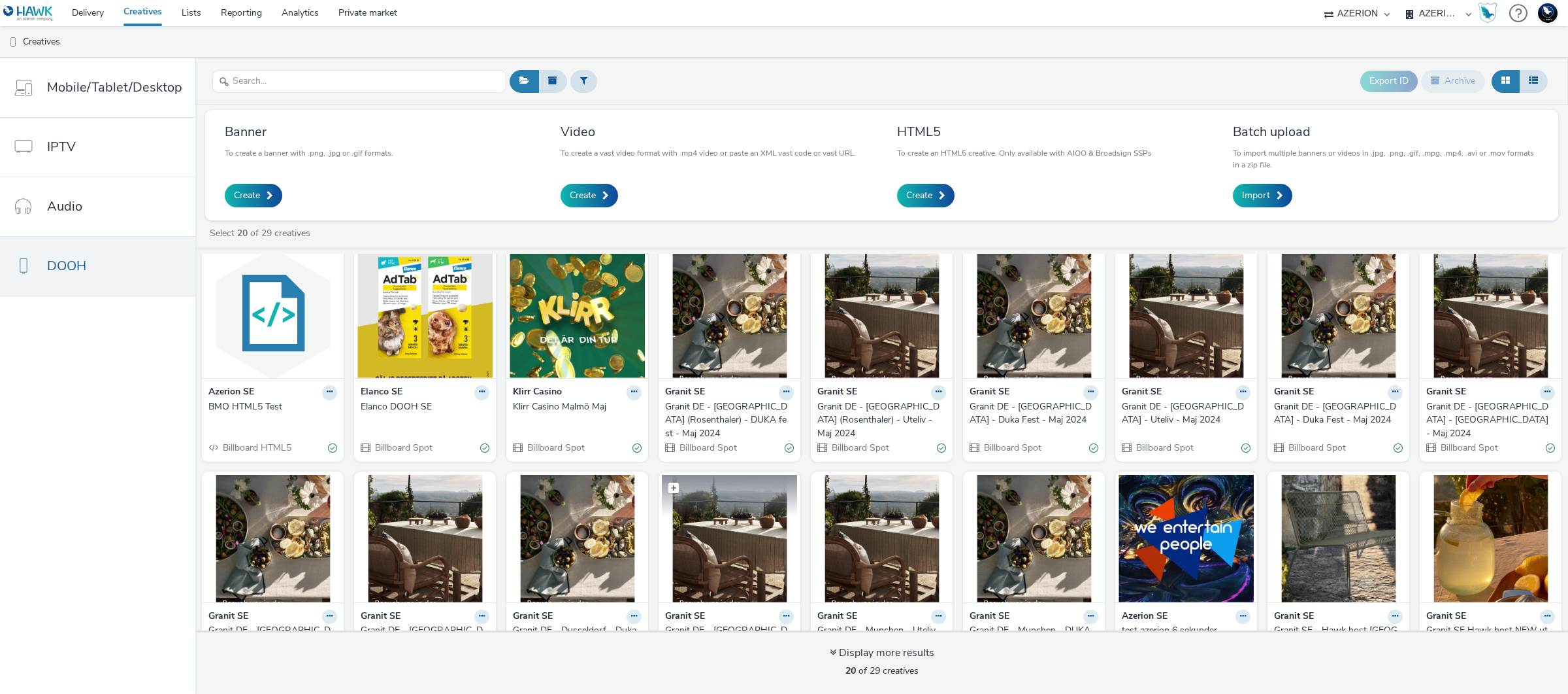
scroll to position [27, 0]
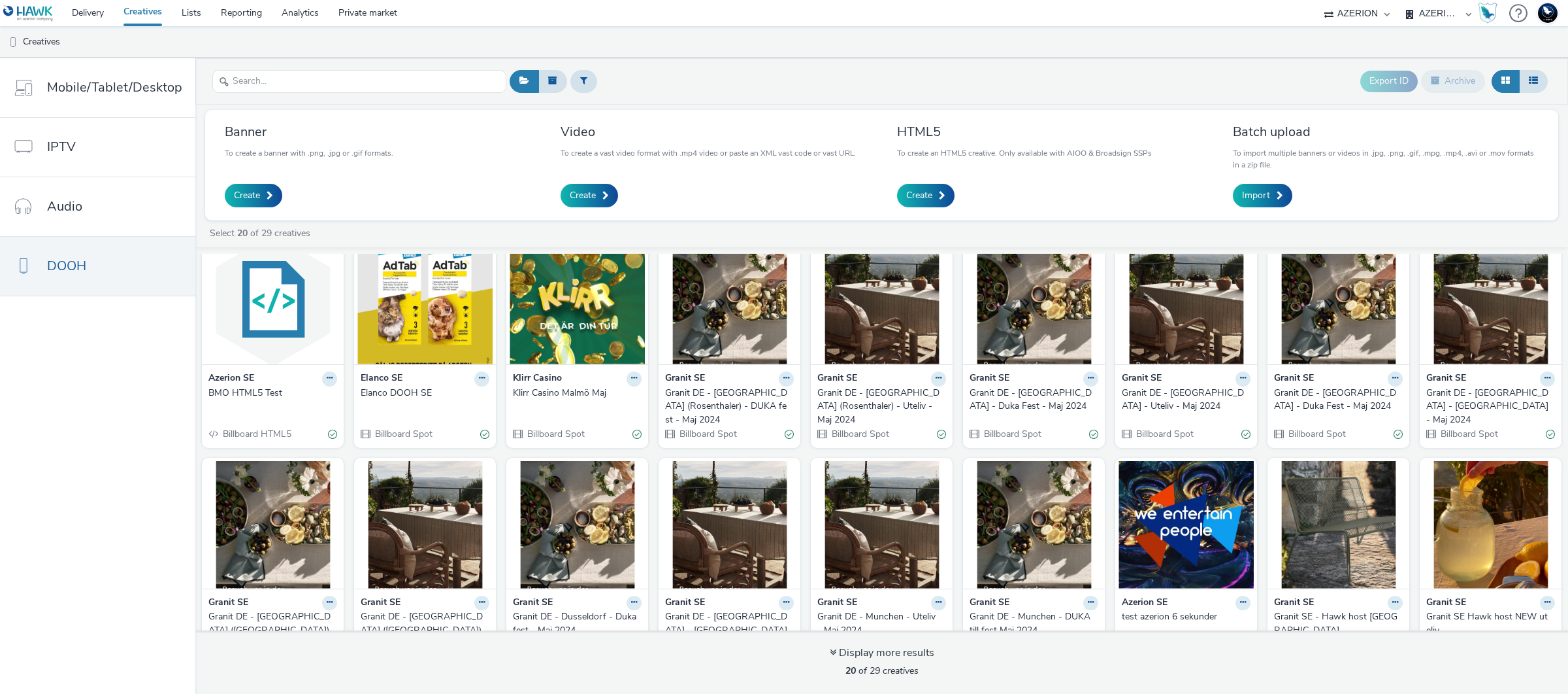
click at [696, 387] on div "Granit DE - Berlin (Rosenthaler) - DUKA fest - Maj 2024" at bounding box center [727, 406] width 124 height 40
